Goal: Find contact information: Find contact information

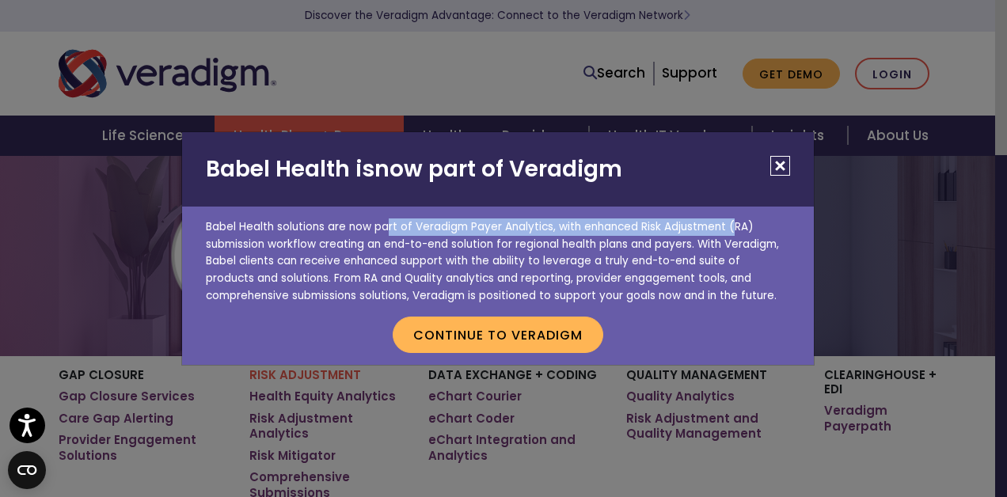
drag, startPoint x: 203, startPoint y: 226, endPoint x: 549, endPoint y: 222, distance: 346.0
click at [549, 222] on p "Babel Health solutions are now part of Veradigm Payer Analytics, with enhanced …" at bounding box center [498, 256] width 632 height 98
copy p "Babel Health solutions are now part of Veradigm Payer Analytics"
click at [778, 162] on button "Close" at bounding box center [780, 166] width 20 height 20
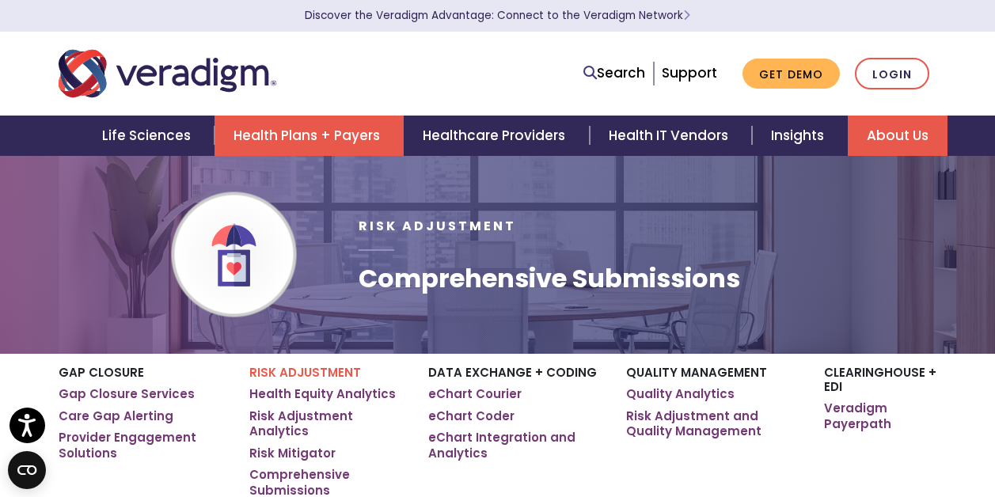
click at [892, 137] on link "About Us" at bounding box center [898, 136] width 100 height 40
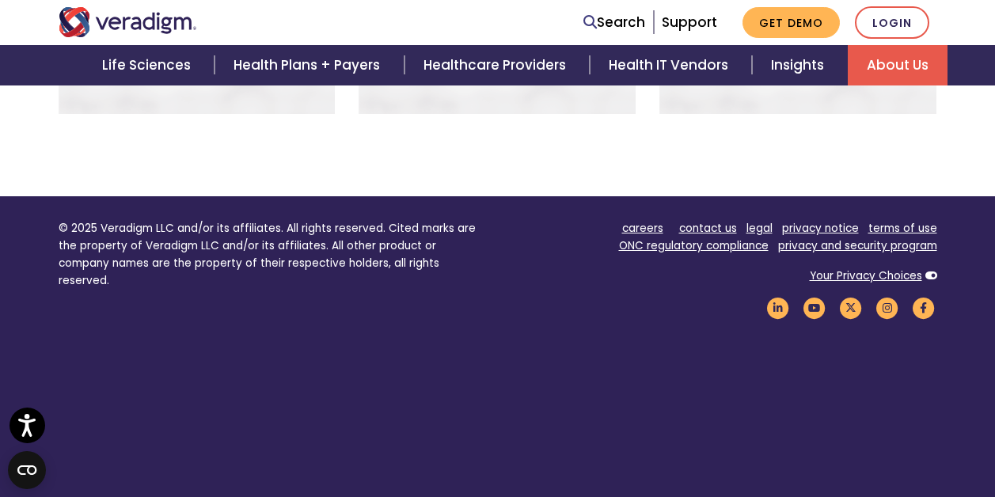
scroll to position [1363, 0]
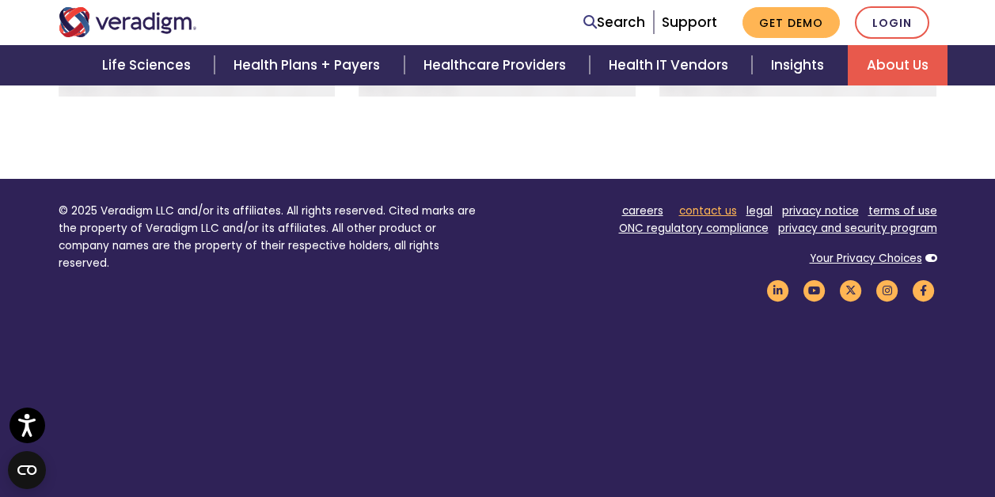
click at [696, 203] on link "contact us" at bounding box center [708, 210] width 58 height 15
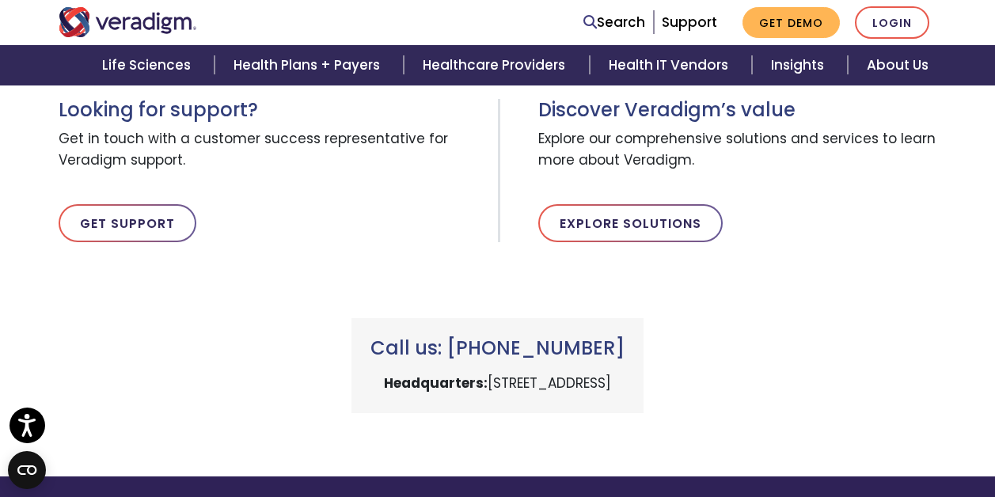
scroll to position [633, 0]
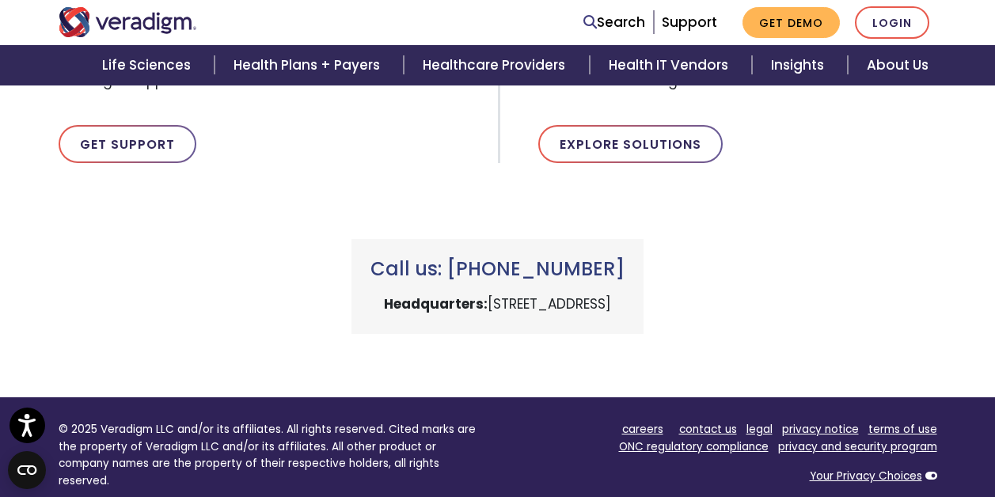
drag, startPoint x: 469, startPoint y: 267, endPoint x: 714, endPoint y: 303, distance: 247.3
click at [644, 303] on div "Call us: [PHONE_NUMBER] Headquarters: [STREET_ADDRESS]" at bounding box center [497, 286] width 292 height 95
copy div "[PHONE_NUMBER] Headquarters: [STREET_ADDRESS]"
